Goal: Transaction & Acquisition: Purchase product/service

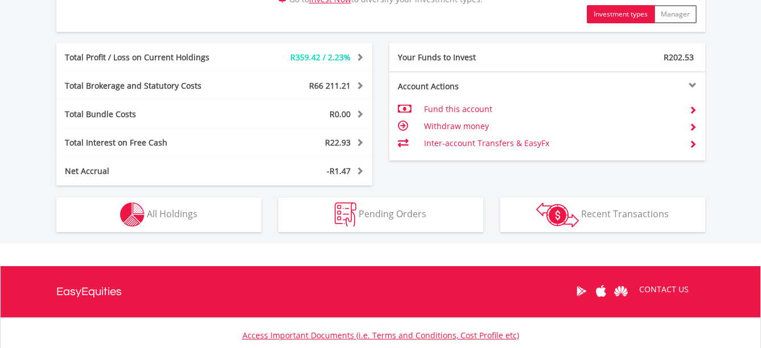
scroll to position [683, 0]
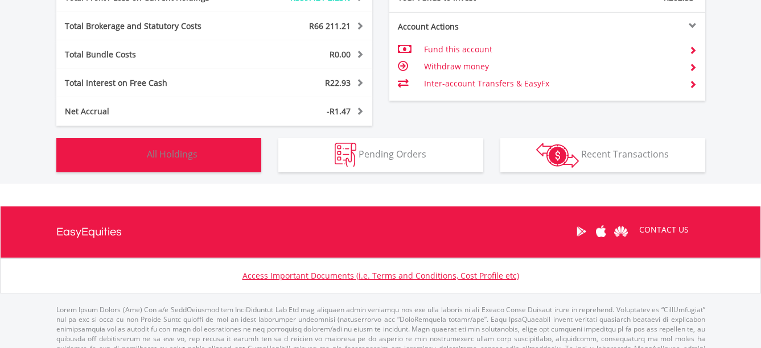
click at [188, 146] on button "Holdings All Holdings" at bounding box center [158, 155] width 205 height 34
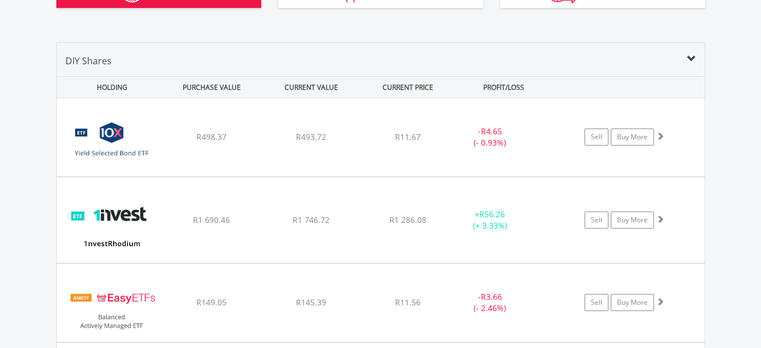
scroll to position [833, 0]
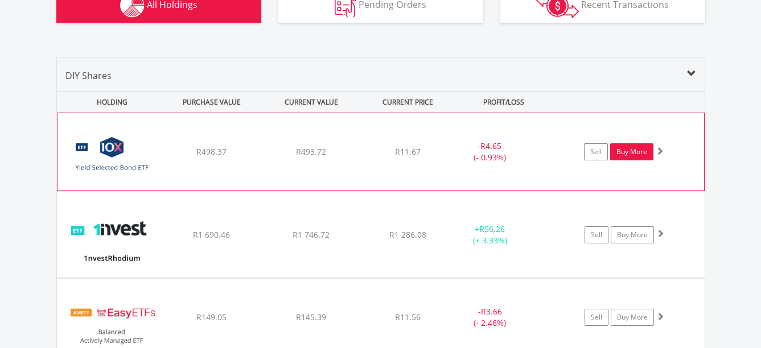
click at [622, 145] on link "Buy More" at bounding box center [631, 151] width 43 height 17
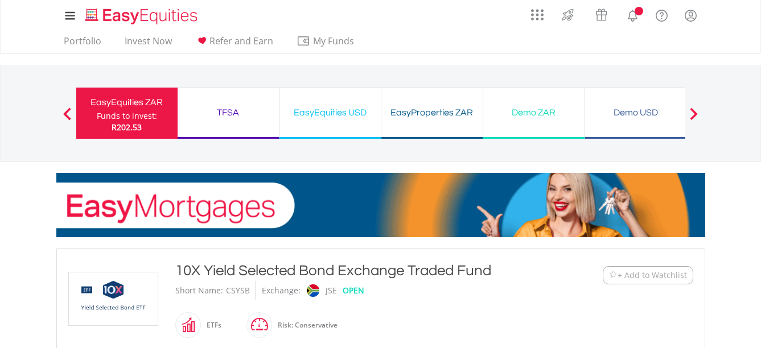
scroll to position [228, 0]
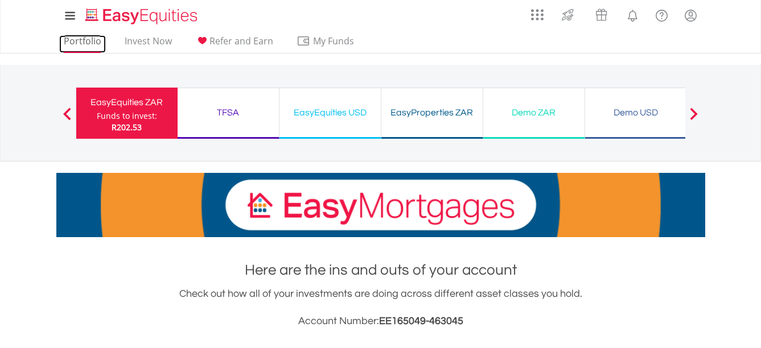
click at [89, 38] on link "Portfolio" at bounding box center [82, 44] width 47 height 18
